Goal: Task Accomplishment & Management: Use online tool/utility

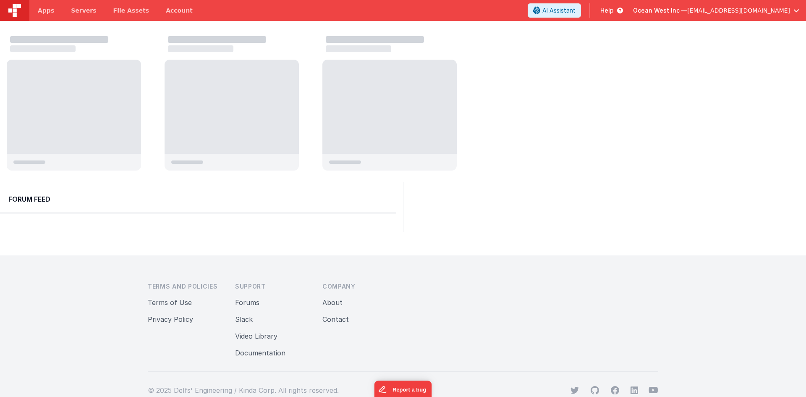
click at [36, 0] on html "Apps Servers File Assets Account Some FUTURE Slot AI Assistant Help Ocean West …" at bounding box center [403, 198] width 806 height 397
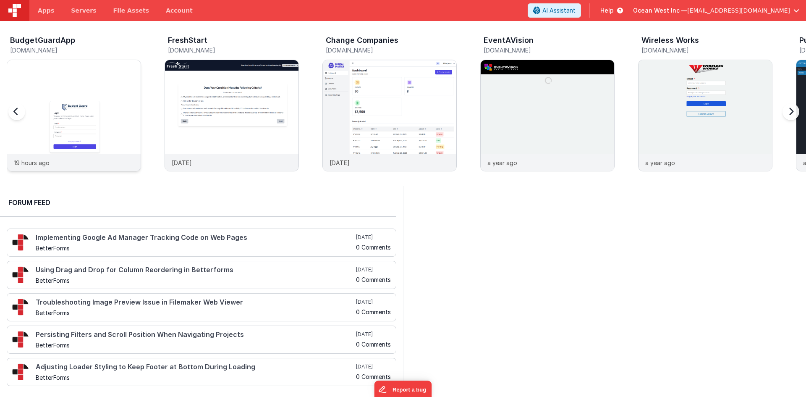
click at [92, 113] on img at bounding box center [74, 127] width 134 height 134
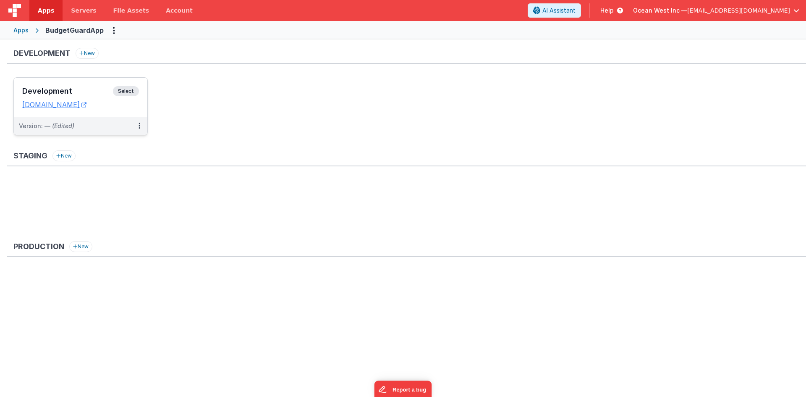
click at [104, 93] on h3 "Development" at bounding box center [67, 91] width 91 height 8
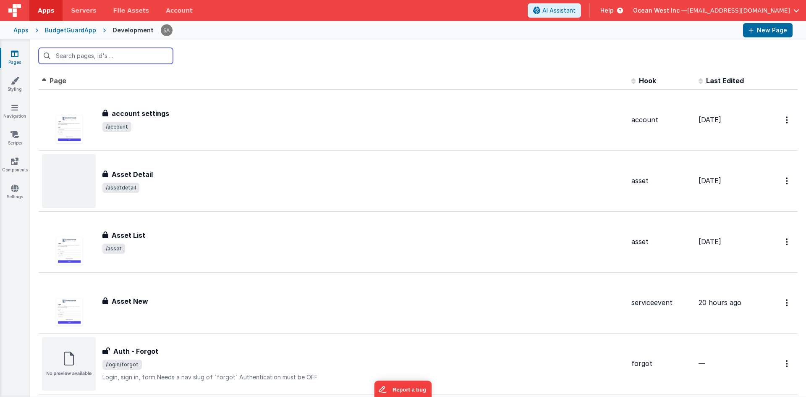
click at [126, 60] on input "text" at bounding box center [106, 56] width 134 height 16
drag, startPoint x: 79, startPoint y: 59, endPoint x: 45, endPoint y: 59, distance: 34.4
click at [45, 59] on input "e" at bounding box center [106, 56] width 134 height 16
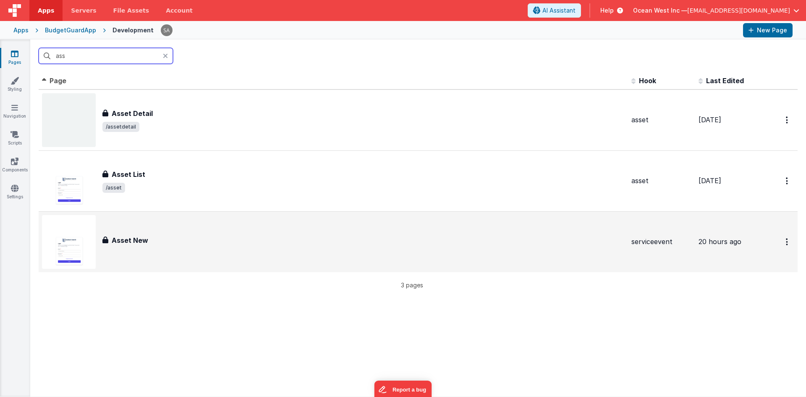
type input "ass"
click at [181, 244] on div "Asset New" at bounding box center [363, 240] width 523 height 10
